Goal: Transaction & Acquisition: Book appointment/travel/reservation

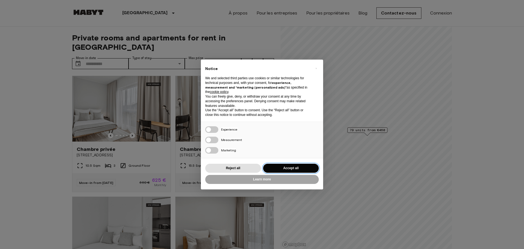
click at [285, 170] on button "Accept all" at bounding box center [291, 168] width 56 height 9
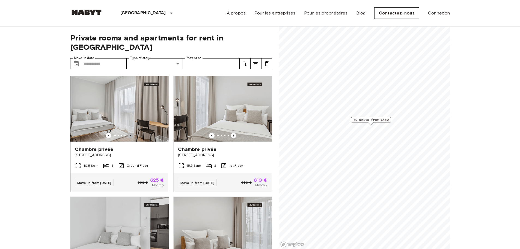
click at [129, 133] on icon "Previous image" at bounding box center [130, 135] width 5 height 5
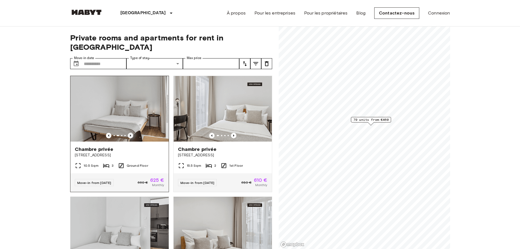
click at [129, 133] on icon "Previous image" at bounding box center [130, 135] width 5 height 5
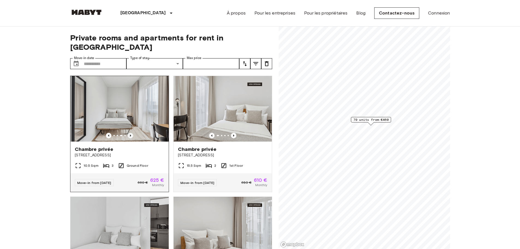
click at [129, 133] on icon "Previous image" at bounding box center [130, 135] width 5 height 5
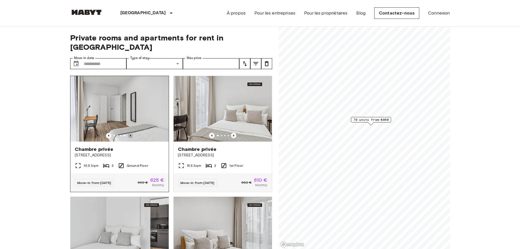
click at [129, 133] on icon "Previous image" at bounding box center [130, 135] width 5 height 5
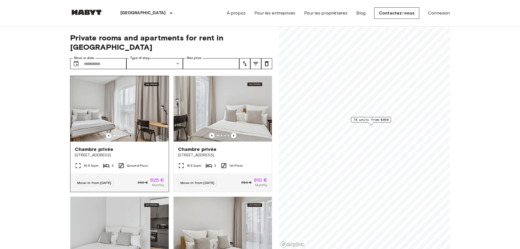
click at [129, 133] on icon "Previous image" at bounding box center [130, 135] width 5 height 5
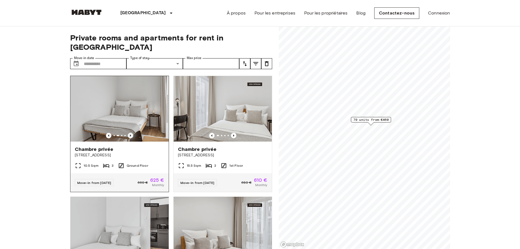
click at [129, 133] on icon "Previous image" at bounding box center [130, 135] width 5 height 5
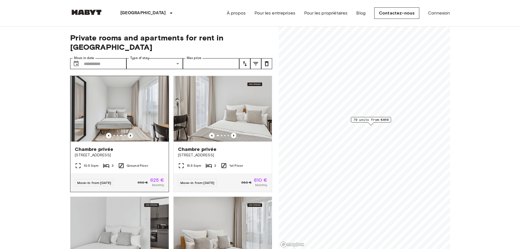
click at [129, 133] on icon "Previous image" at bounding box center [130, 135] width 5 height 5
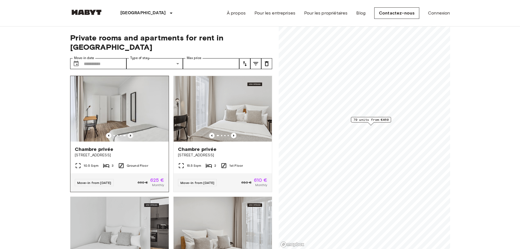
click at [129, 133] on icon "Previous image" at bounding box center [130, 135] width 5 height 5
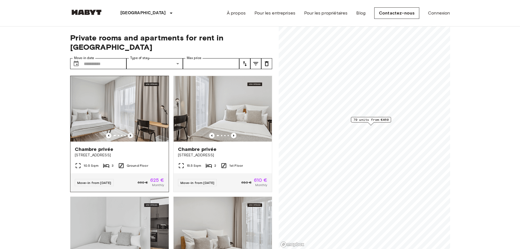
click at [129, 133] on icon "Previous image" at bounding box center [130, 135] width 5 height 5
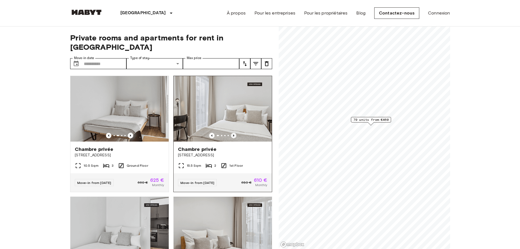
click at [231, 133] on icon "Previous image" at bounding box center [233, 135] width 5 height 5
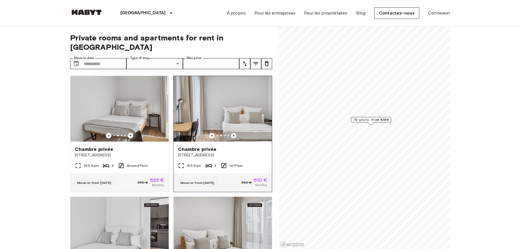
click at [231, 133] on icon "Previous image" at bounding box center [233, 135] width 5 height 5
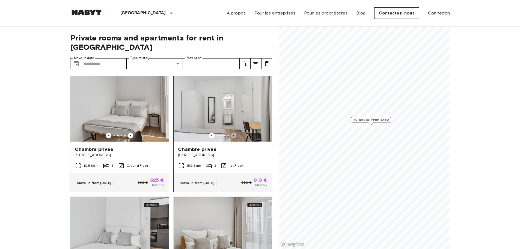
click at [231, 133] on icon "Previous image" at bounding box center [233, 135] width 5 height 5
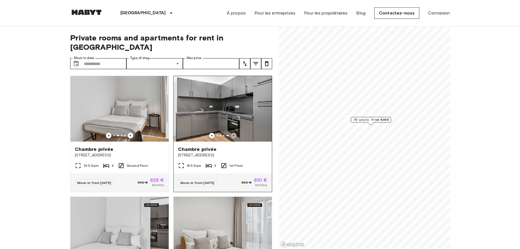
click at [231, 133] on icon "Previous image" at bounding box center [233, 135] width 5 height 5
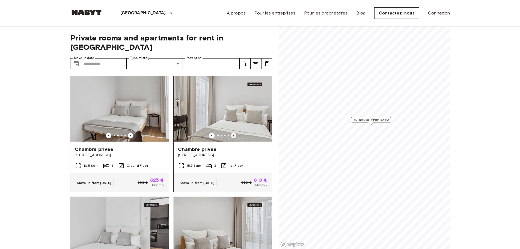
click at [231, 133] on icon "Previous image" at bounding box center [233, 135] width 5 height 5
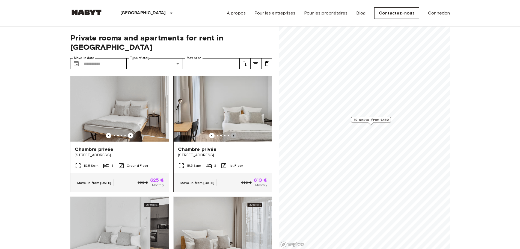
click at [231, 133] on icon "Previous image" at bounding box center [233, 135] width 5 height 5
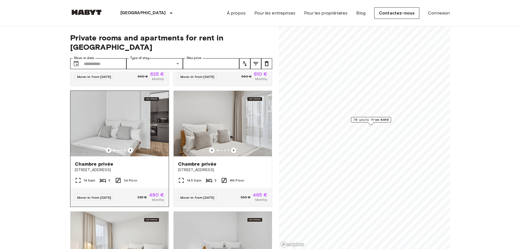
scroll to position [109, 0]
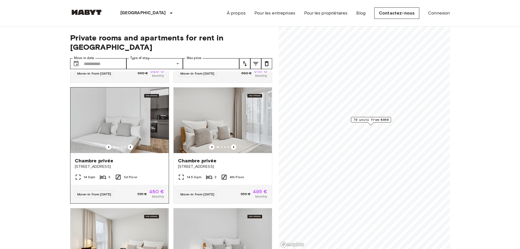
click at [135, 115] on img at bounding box center [119, 120] width 98 height 66
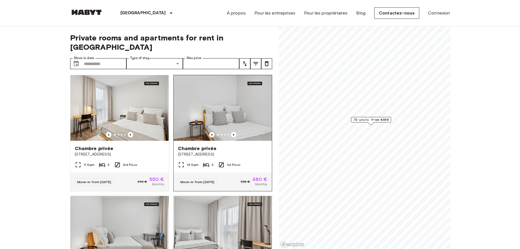
scroll to position [246, 0]
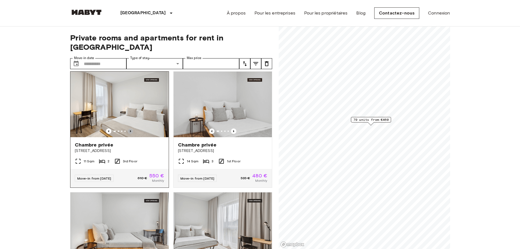
click at [128, 128] on icon "Previous image" at bounding box center [130, 130] width 5 height 5
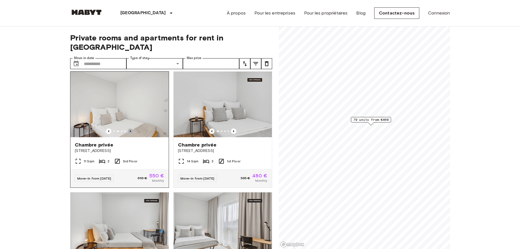
click at [128, 128] on icon "Previous image" at bounding box center [130, 130] width 5 height 5
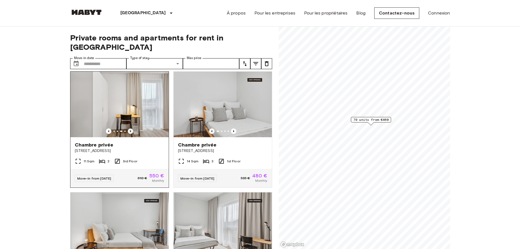
click at [128, 128] on icon "Previous image" at bounding box center [130, 130] width 5 height 5
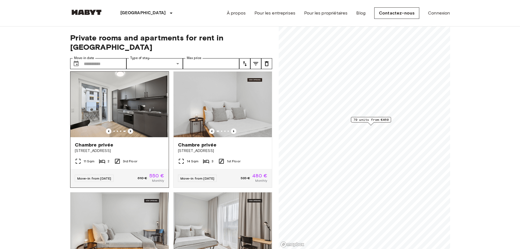
click at [128, 128] on icon "Previous image" at bounding box center [130, 130] width 5 height 5
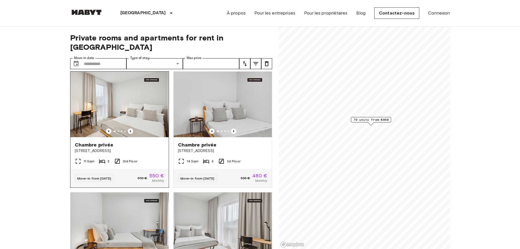
click at [109, 128] on icon "Previous image" at bounding box center [108, 130] width 5 height 5
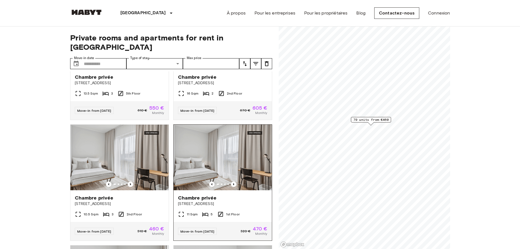
scroll to position [573, 0]
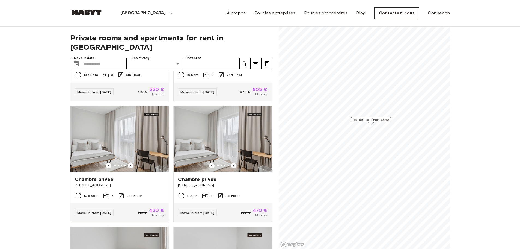
click at [128, 141] on img at bounding box center [119, 139] width 98 height 66
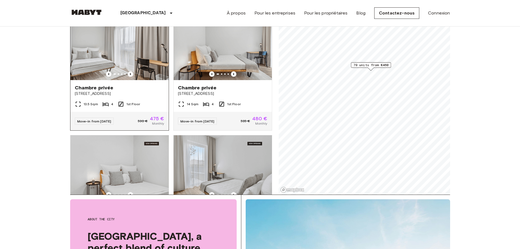
scroll to position [1089, 0]
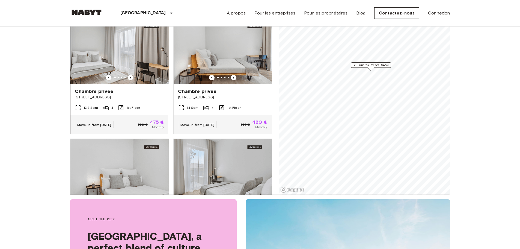
click at [127, 84] on img at bounding box center [119, 51] width 98 height 66
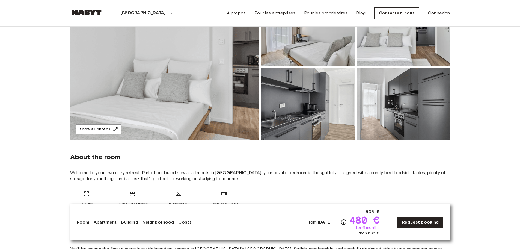
scroll to position [27, 0]
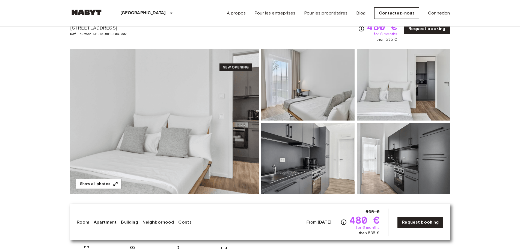
click at [282, 101] on img at bounding box center [307, 85] width 93 height 72
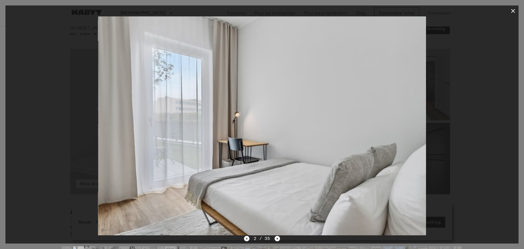
click at [492, 58] on div at bounding box center [261, 125] width 513 height 219
click at [513, 8] on icon "button" at bounding box center [513, 11] width 7 height 7
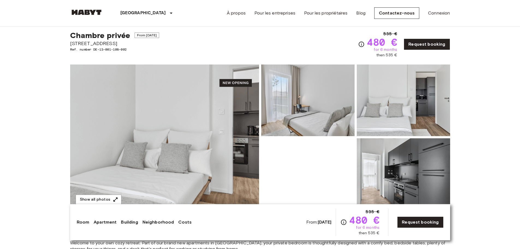
scroll to position [0, 0]
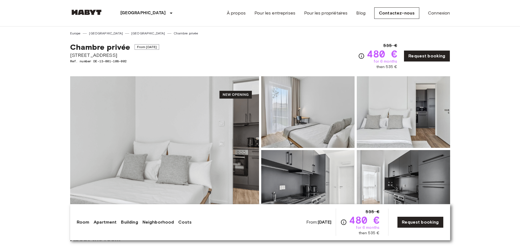
click at [291, 107] on img at bounding box center [307, 112] width 93 height 72
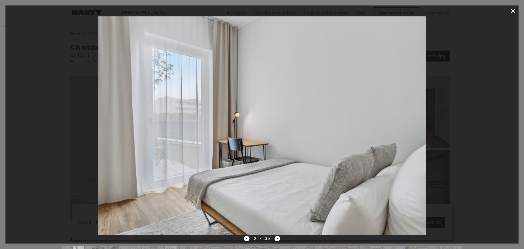
drag, startPoint x: 417, startPoint y: 135, endPoint x: 253, endPoint y: 125, distance: 164.1
click at [290, 127] on img at bounding box center [262, 125] width 328 height 219
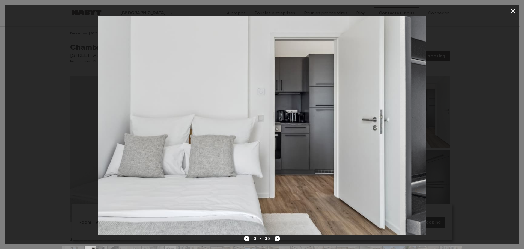
drag, startPoint x: 319, startPoint y: 154, endPoint x: 165, endPoint y: 163, distance: 154.2
click at [233, 154] on img at bounding box center [236, 125] width 328 height 219
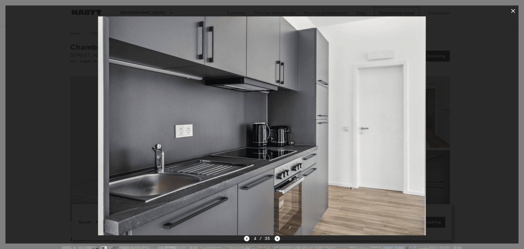
drag, startPoint x: 304, startPoint y: 173, endPoint x: 182, endPoint y: 169, distance: 122.6
click at [197, 170] on img at bounding box center [262, 125] width 328 height 219
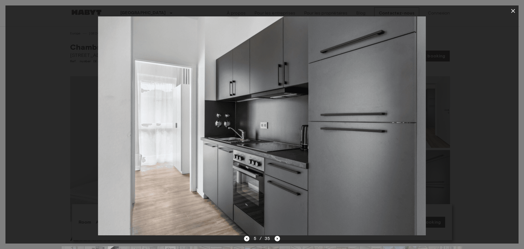
drag, startPoint x: 304, startPoint y: 172, endPoint x: 222, endPoint y: 165, distance: 81.9
click at [231, 166] on img at bounding box center [262, 125] width 328 height 219
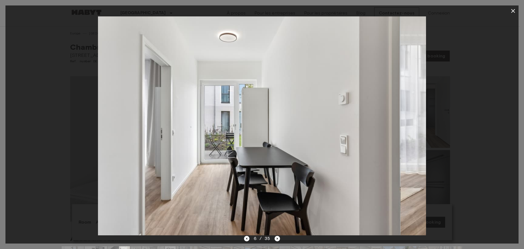
drag, startPoint x: 289, startPoint y: 175, endPoint x: 149, endPoint y: 161, distance: 140.7
click at [200, 166] on img at bounding box center [237, 125] width 328 height 219
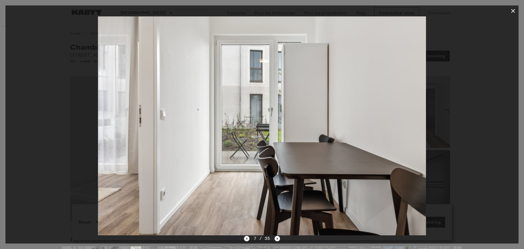
drag, startPoint x: 314, startPoint y: 168, endPoint x: 141, endPoint y: 179, distance: 173.7
click at [148, 173] on img at bounding box center [262, 125] width 328 height 219
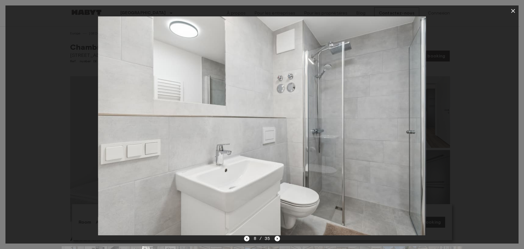
drag, startPoint x: 217, startPoint y: 175, endPoint x: 111, endPoint y: 175, distance: 106.2
click at [129, 174] on img at bounding box center [262, 125] width 328 height 219
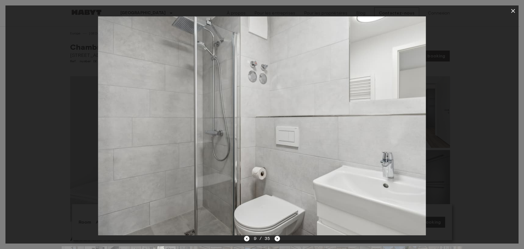
click at [153, 192] on img at bounding box center [262, 125] width 328 height 219
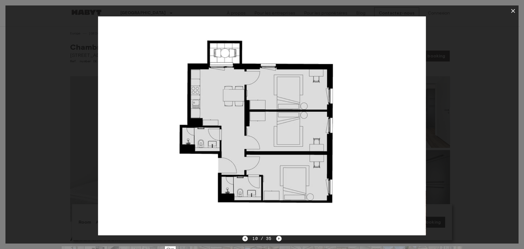
drag, startPoint x: 319, startPoint y: 185, endPoint x: 190, endPoint y: 179, distance: 129.5
click at [218, 181] on img at bounding box center [262, 125] width 328 height 219
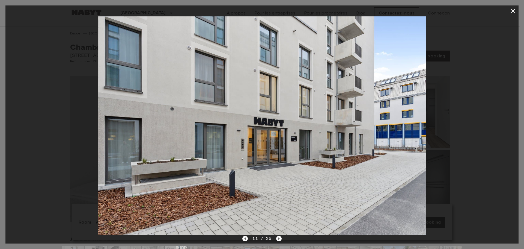
drag, startPoint x: 277, startPoint y: 177, endPoint x: 115, endPoint y: 170, distance: 162.6
click at [193, 174] on img at bounding box center [262, 125] width 328 height 219
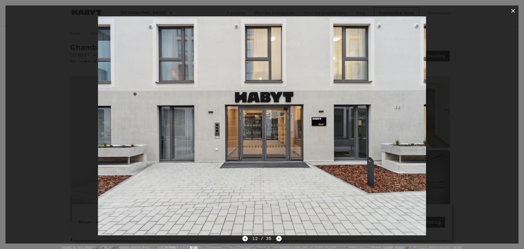
drag, startPoint x: 293, startPoint y: 166, endPoint x: 115, endPoint y: 162, distance: 178.0
click at [194, 164] on img at bounding box center [262, 125] width 328 height 219
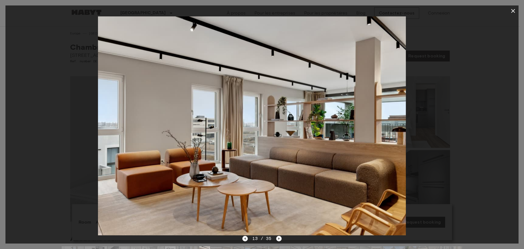
drag, startPoint x: 284, startPoint y: 169, endPoint x: 103, endPoint y: 174, distance: 181.0
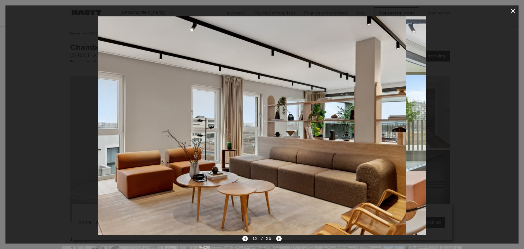
click at [200, 170] on img at bounding box center [242, 125] width 328 height 219
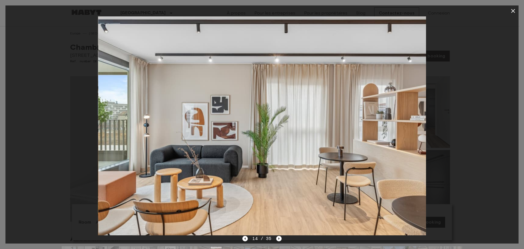
drag, startPoint x: 278, startPoint y: 169, endPoint x: 63, endPoint y: 168, distance: 214.8
click at [171, 166] on img at bounding box center [262, 125] width 328 height 219
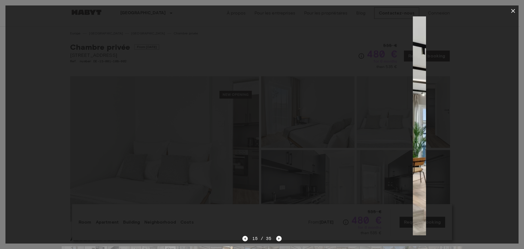
drag, startPoint x: 283, startPoint y: 161, endPoint x: 88, endPoint y: 157, distance: 195.5
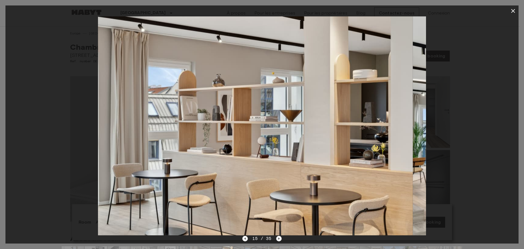
click at [210, 163] on img at bounding box center [249, 125] width 328 height 219
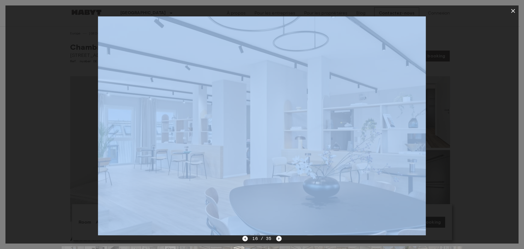
drag, startPoint x: 429, startPoint y: 191, endPoint x: 241, endPoint y: 199, distance: 188.5
click at [274, 199] on div at bounding box center [261, 125] width 513 height 219
click at [340, 173] on img at bounding box center [262, 125] width 328 height 219
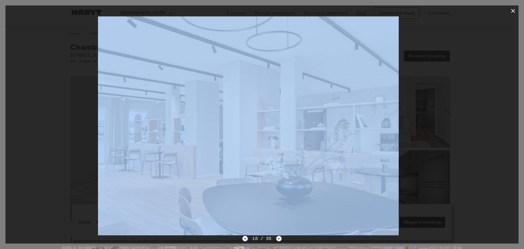
drag, startPoint x: 348, startPoint y: 169, endPoint x: 219, endPoint y: 177, distance: 129.9
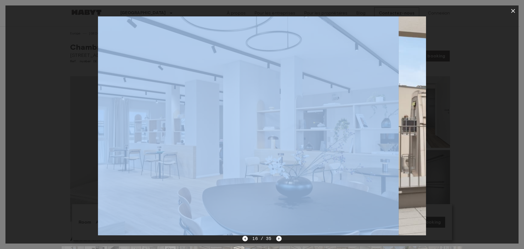
click at [228, 177] on img at bounding box center [235, 125] width 328 height 219
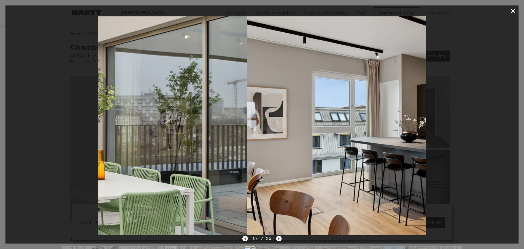
drag, startPoint x: 325, startPoint y: 172, endPoint x: 123, endPoint y: 174, distance: 202.5
click at [155, 173] on img at bounding box center [83, 125] width 328 height 219
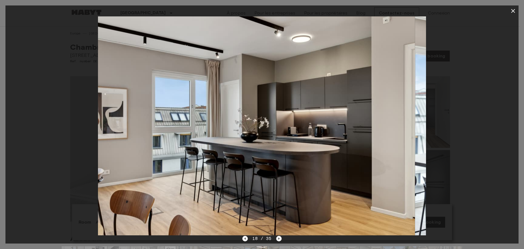
drag, startPoint x: 361, startPoint y: 164, endPoint x: 205, endPoint y: 174, distance: 156.7
click at [220, 173] on img at bounding box center [251, 125] width 328 height 219
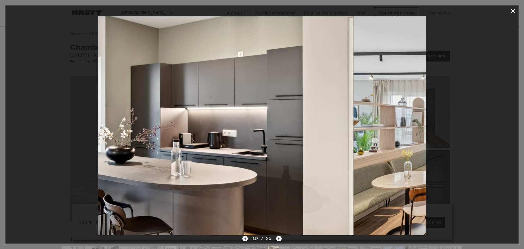
drag, startPoint x: 330, startPoint y: 171, endPoint x: 134, endPoint y: 179, distance: 196.4
click at [168, 179] on img at bounding box center [190, 125] width 328 height 219
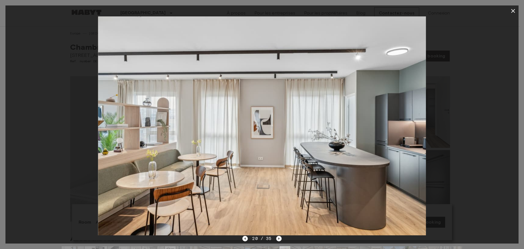
drag, startPoint x: 169, startPoint y: 183, endPoint x: 123, endPoint y: 183, distance: 45.9
click at [142, 184] on img at bounding box center [262, 125] width 328 height 219
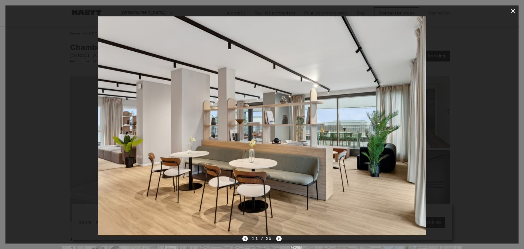
drag, startPoint x: 330, startPoint y: 183, endPoint x: 153, endPoint y: 174, distance: 177.4
click at [184, 180] on img at bounding box center [262, 125] width 328 height 219
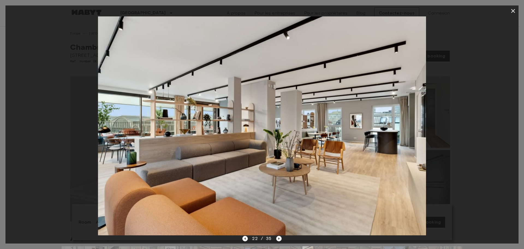
click at [494, 50] on div at bounding box center [261, 125] width 513 height 219
click at [515, 11] on icon "button" at bounding box center [513, 11] width 7 height 7
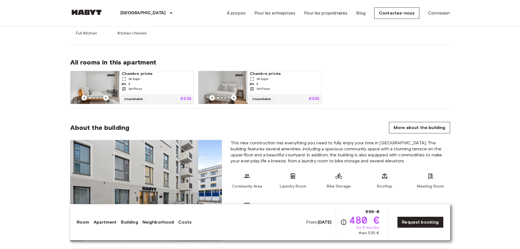
scroll to position [355, 0]
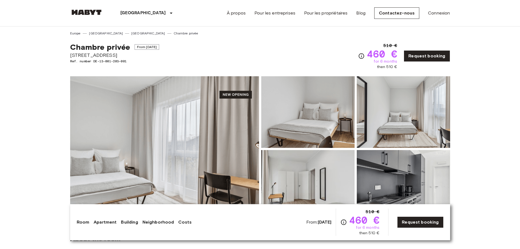
click at [204, 155] on img at bounding box center [164, 148] width 189 height 145
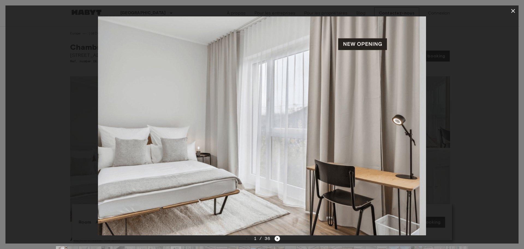
drag, startPoint x: 356, startPoint y: 166, endPoint x: 156, endPoint y: 159, distance: 200.2
click at [251, 163] on img at bounding box center [256, 125] width 328 height 219
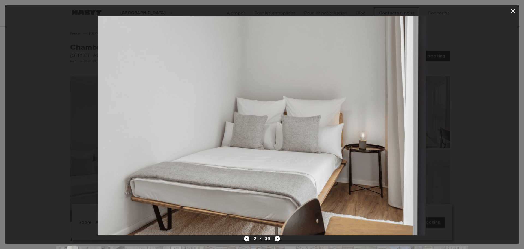
drag, startPoint x: 333, startPoint y: 172, endPoint x: 76, endPoint y: 171, distance: 257.7
click at [170, 170] on img at bounding box center [249, 125] width 328 height 219
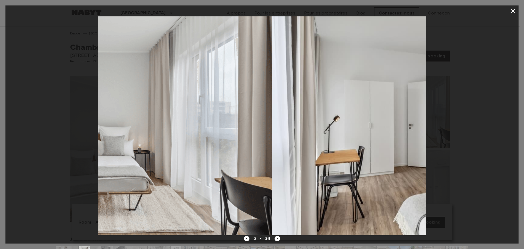
drag, startPoint x: 260, startPoint y: 179, endPoint x: 27, endPoint y: 163, distance: 233.6
click at [99, 170] on img at bounding box center [108, 125] width 328 height 219
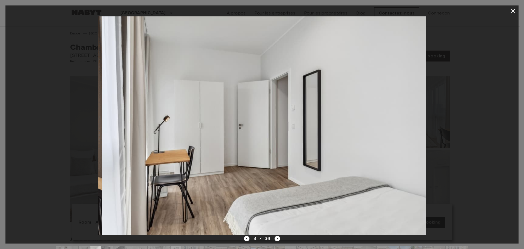
drag, startPoint x: 305, startPoint y: 168, endPoint x: 0, endPoint y: 149, distance: 306.0
click at [152, 163] on img at bounding box center [266, 125] width 328 height 219
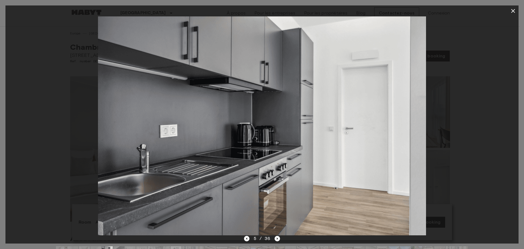
drag, startPoint x: 312, startPoint y: 168, endPoint x: 28, endPoint y: 163, distance: 284.7
click at [122, 164] on img at bounding box center [247, 125] width 328 height 219
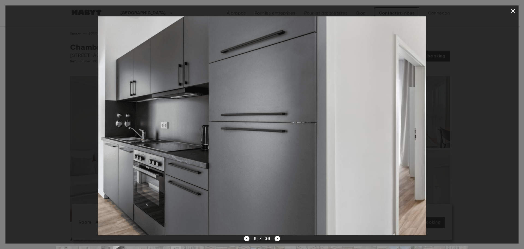
drag, startPoint x: 303, startPoint y: 160, endPoint x: 0, endPoint y: 150, distance: 303.2
click at [158, 148] on img at bounding box center [162, 125] width 328 height 219
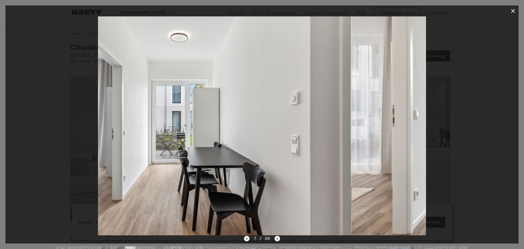
drag, startPoint x: 294, startPoint y: 172, endPoint x: 16, endPoint y: 127, distance: 281.5
click at [199, 158] on img at bounding box center [187, 125] width 328 height 219
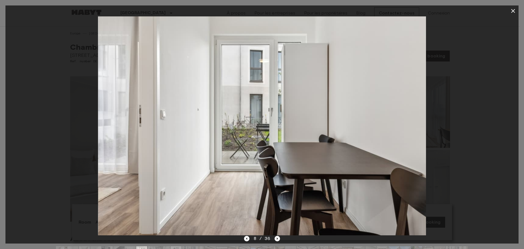
drag, startPoint x: 209, startPoint y: 141, endPoint x: 61, endPoint y: 119, distance: 149.3
click at [115, 127] on img at bounding box center [262, 125] width 328 height 219
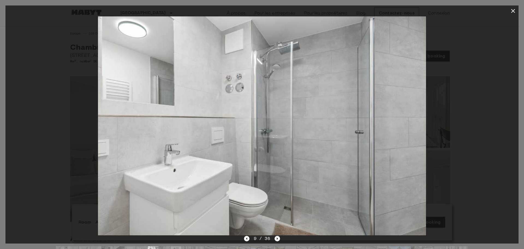
drag, startPoint x: 309, startPoint y: 156, endPoint x: 0, endPoint y: 78, distance: 318.5
click at [187, 136] on img at bounding box center [211, 125] width 328 height 219
